Goal: Information Seeking & Learning: Find contact information

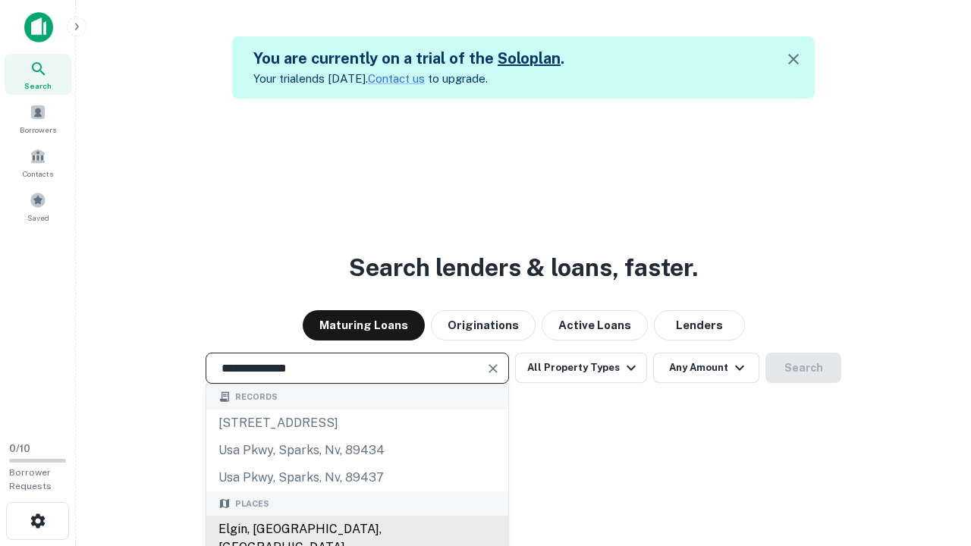
click at [356, 529] on div "Elgin, IL, USA" at bounding box center [357, 539] width 302 height 46
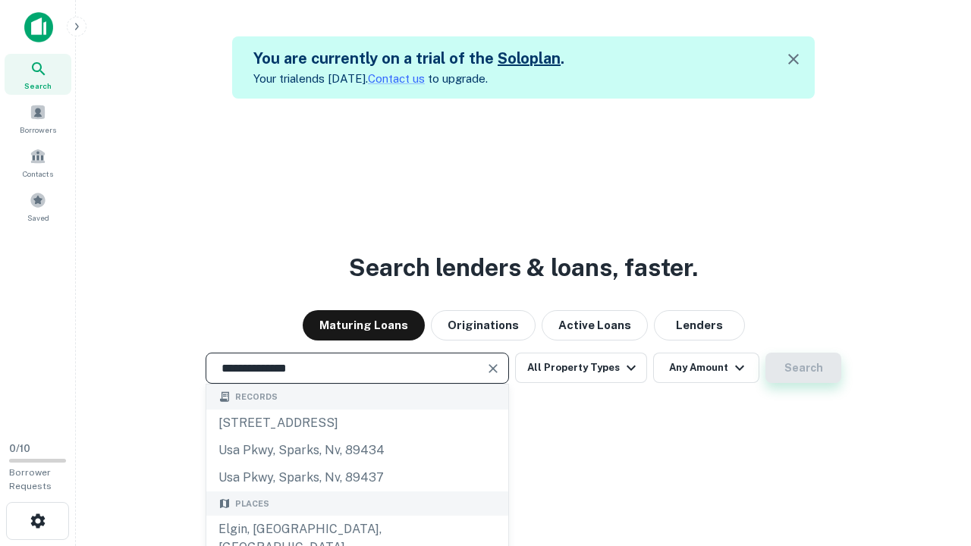
type input "**********"
click at [765, 353] on button "Search" at bounding box center [803, 368] width 76 height 30
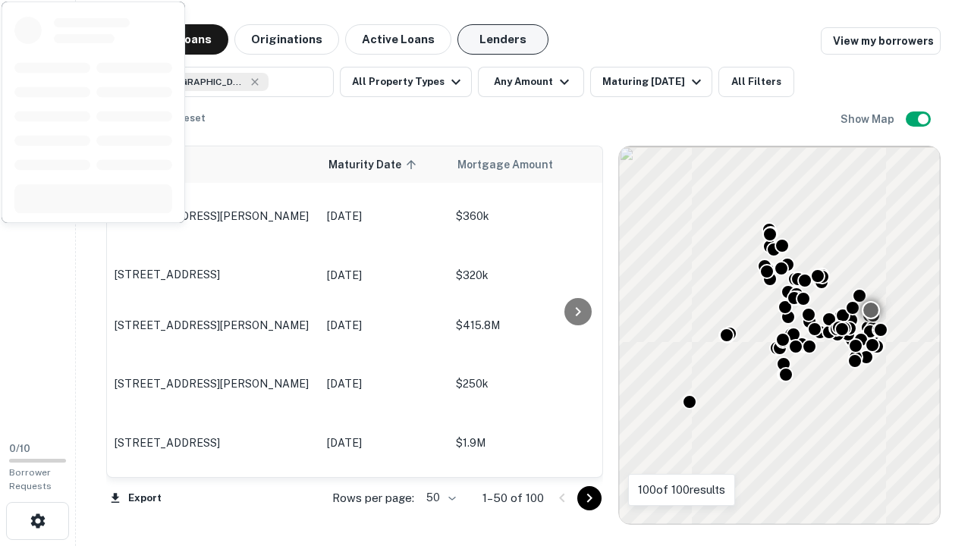
click at [503, 39] on button "Lenders" at bounding box center [502, 39] width 91 height 30
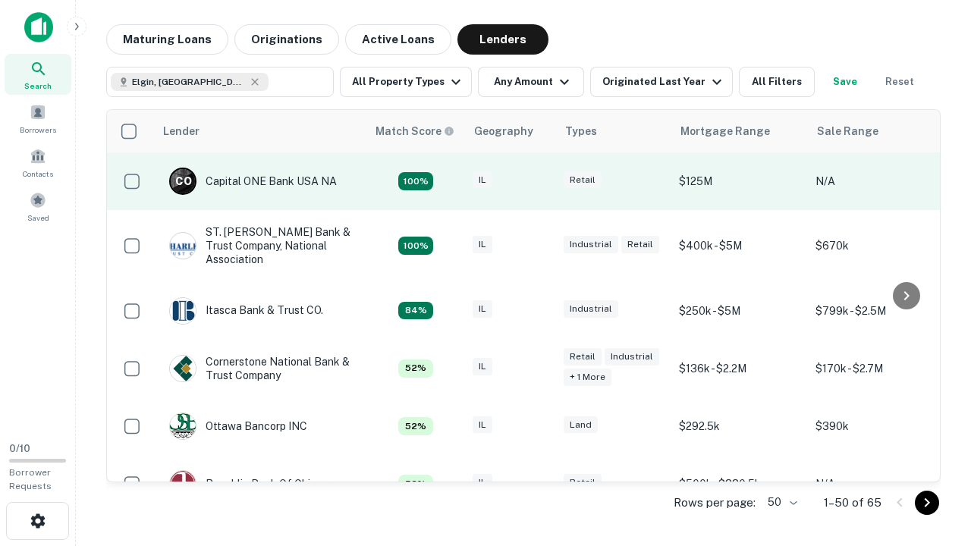
click at [538, 181] on div "IL" at bounding box center [510, 181] width 76 height 20
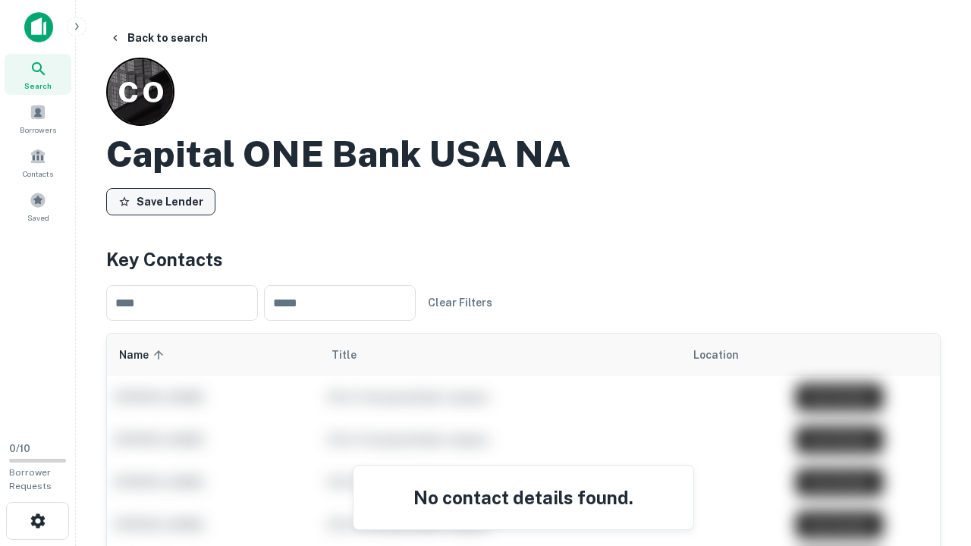
click at [161, 201] on button "Save Lender" at bounding box center [160, 201] width 109 height 27
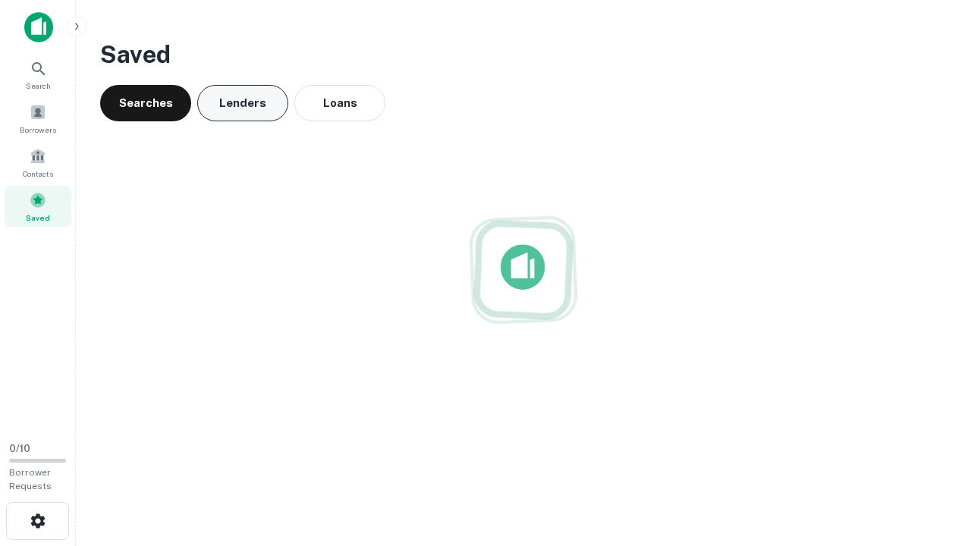
click at [243, 103] on button "Lenders" at bounding box center [242, 103] width 91 height 36
